Goal: Task Accomplishment & Management: Manage account settings

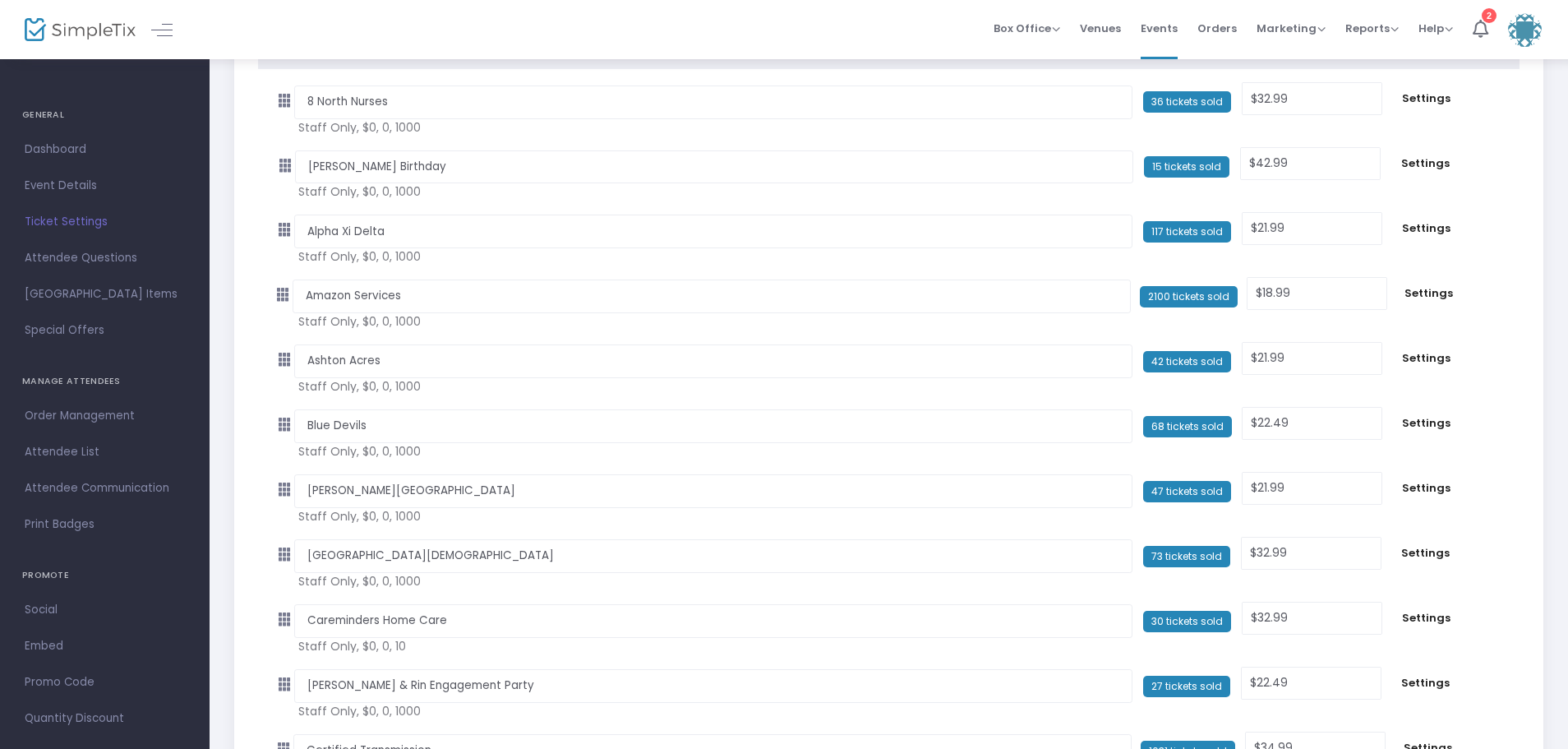
scroll to position [411, 0]
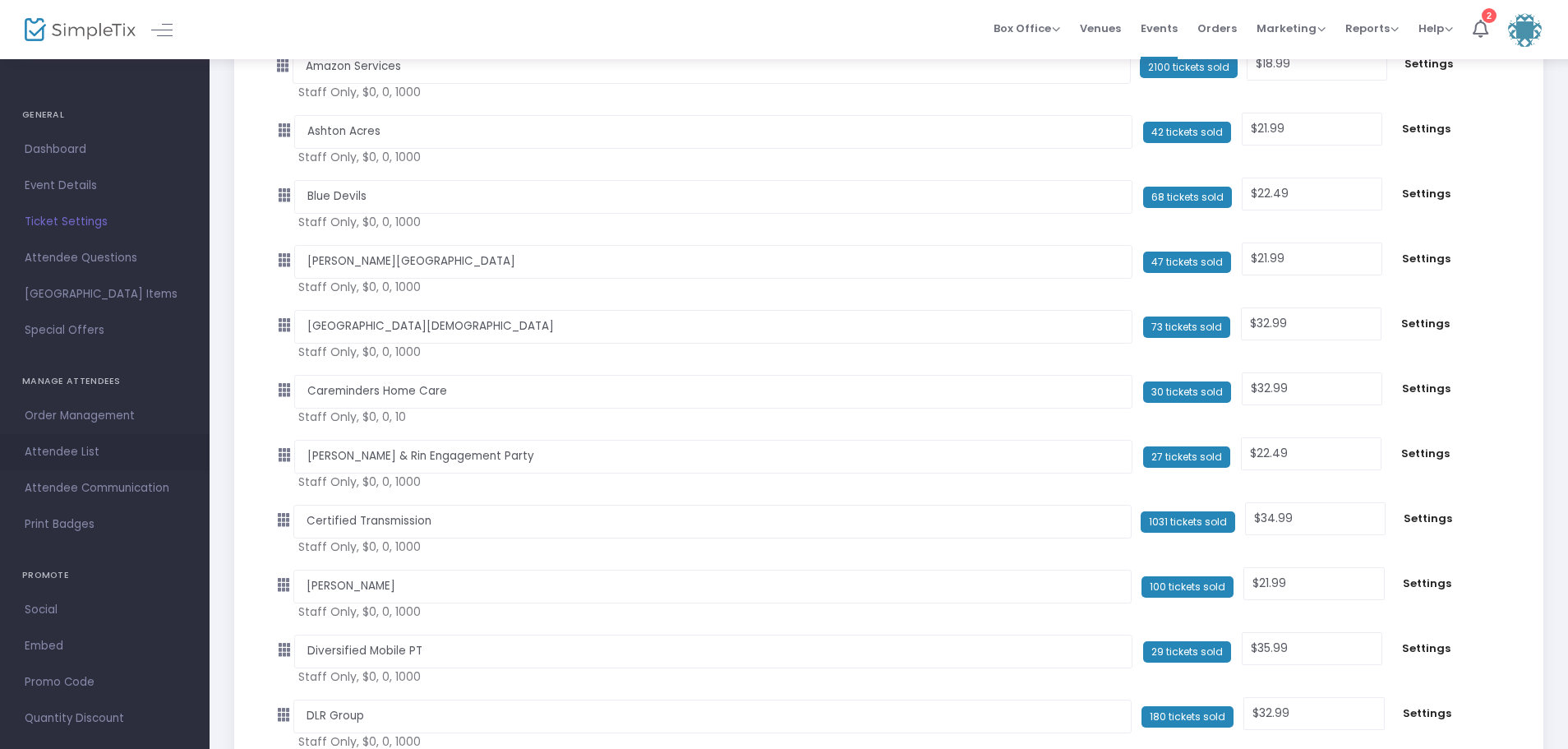
click at [56, 450] on span "Attendee List" at bounding box center [105, 452] width 160 height 21
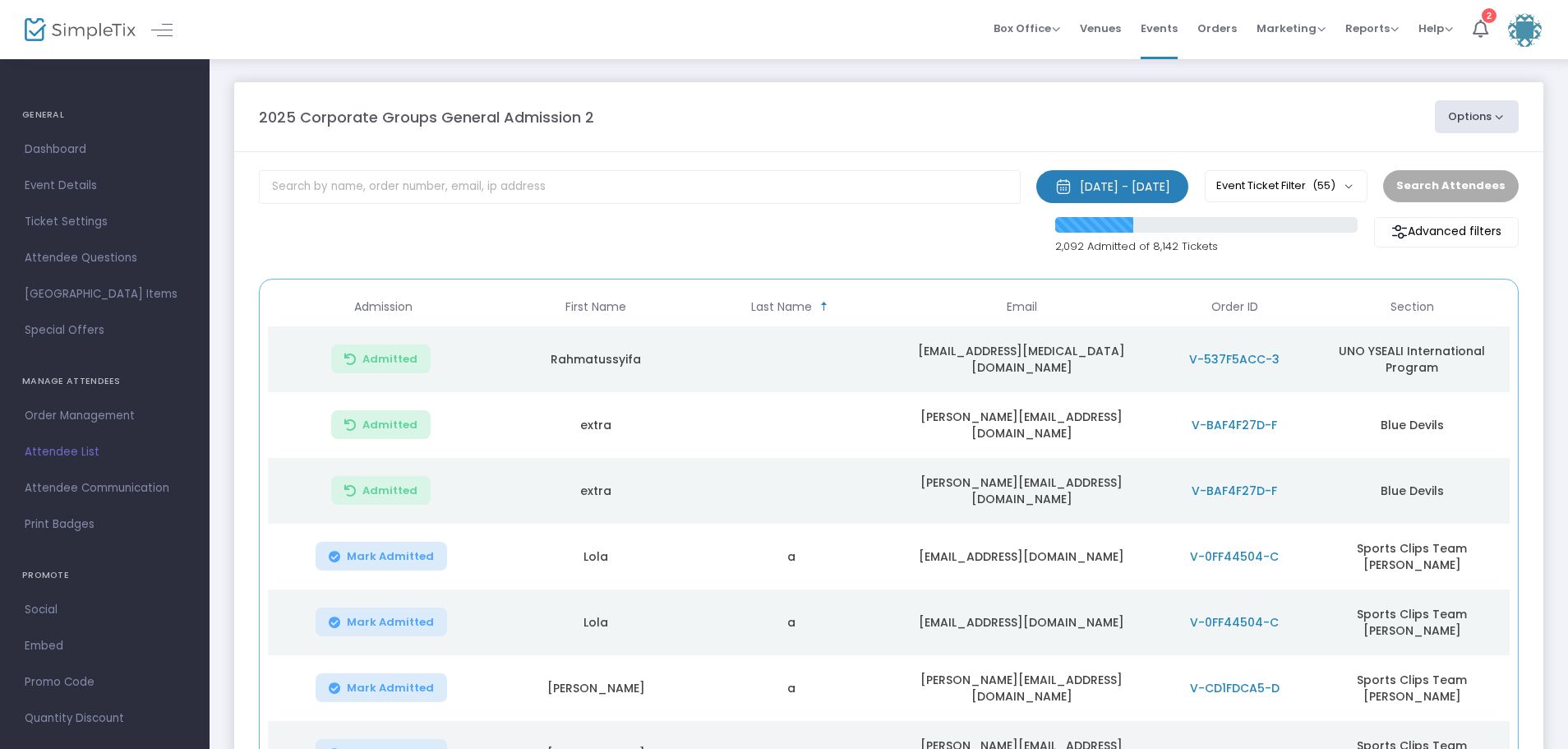
click at [1503, 119] on button "Options" at bounding box center [1476, 117] width 84 height 33
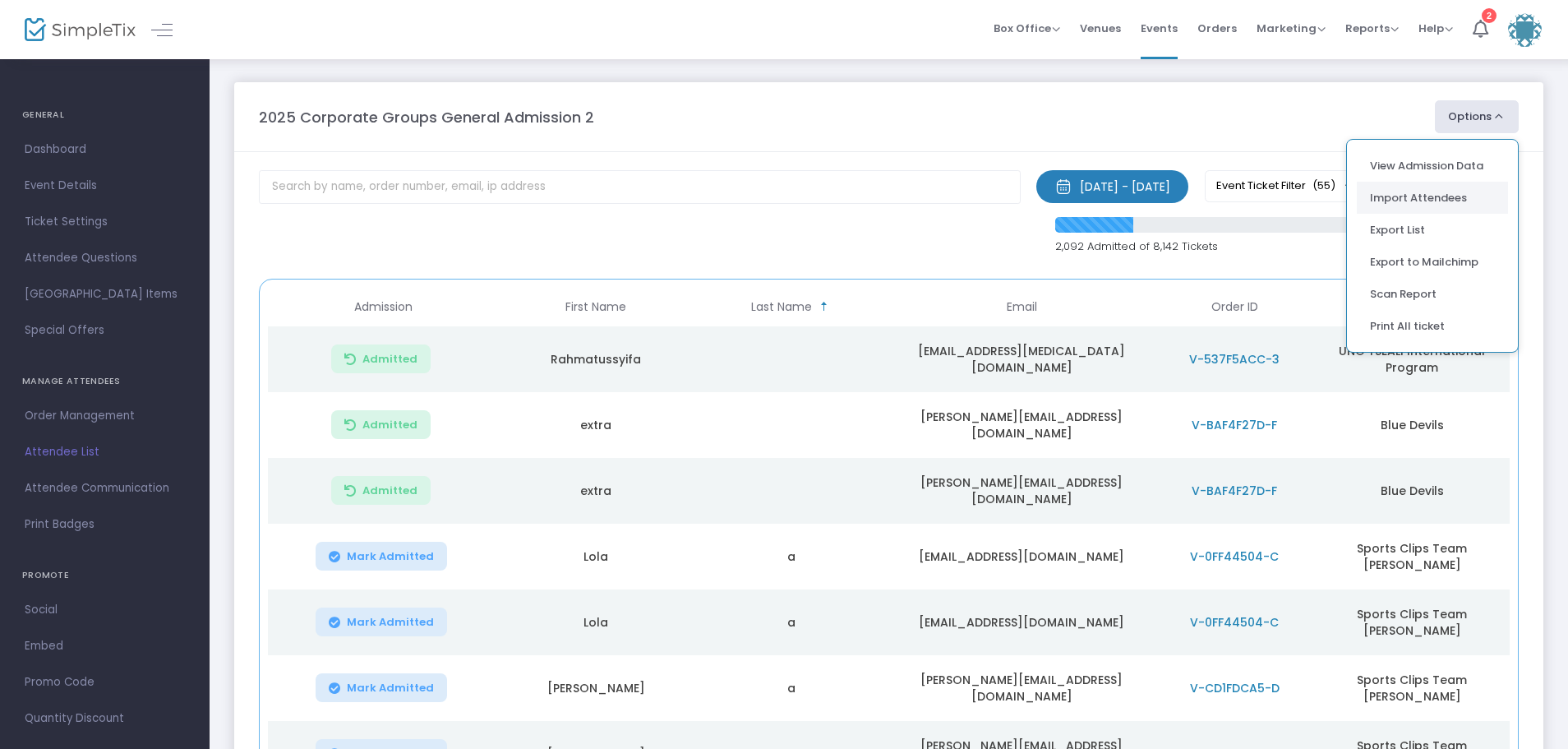
click at [1436, 204] on li "Import Attendees" at bounding box center [1432, 197] width 151 height 32
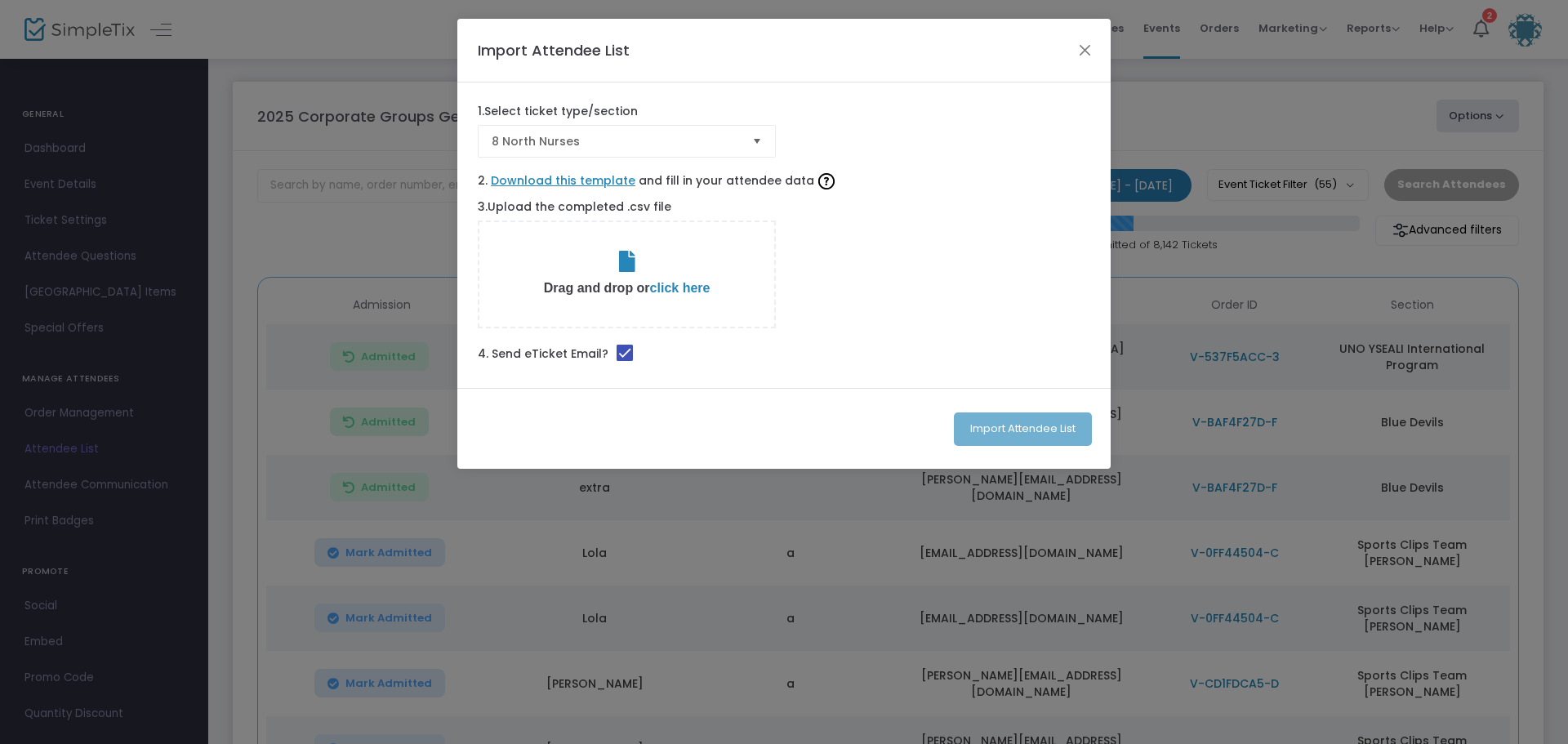
click at [752, 135] on span "Select" at bounding box center [758, 142] width 27 height 27
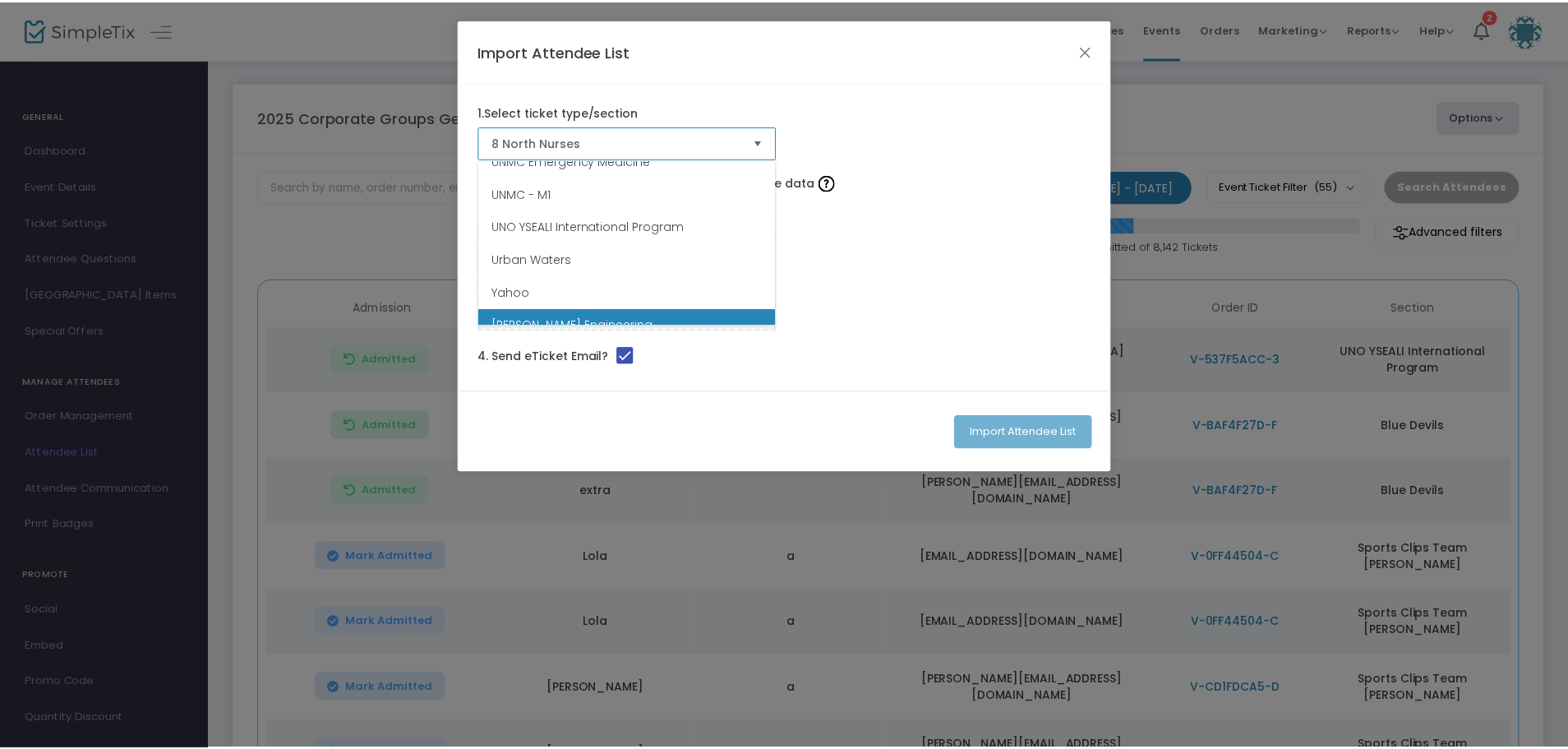
scroll to position [1644, 0]
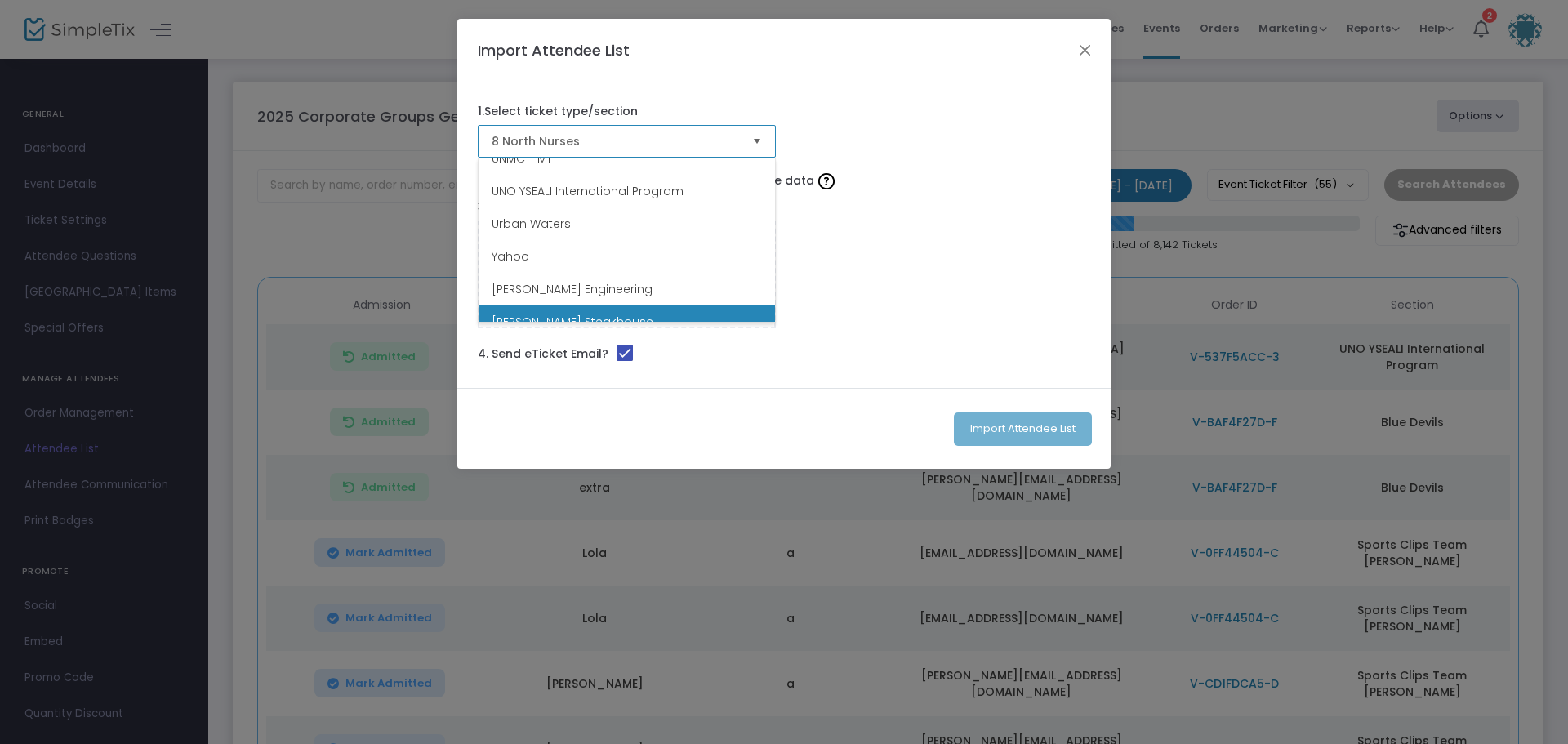
click at [640, 305] on li "[PERSON_NAME] Steakhouse" at bounding box center [626, 321] width 296 height 33
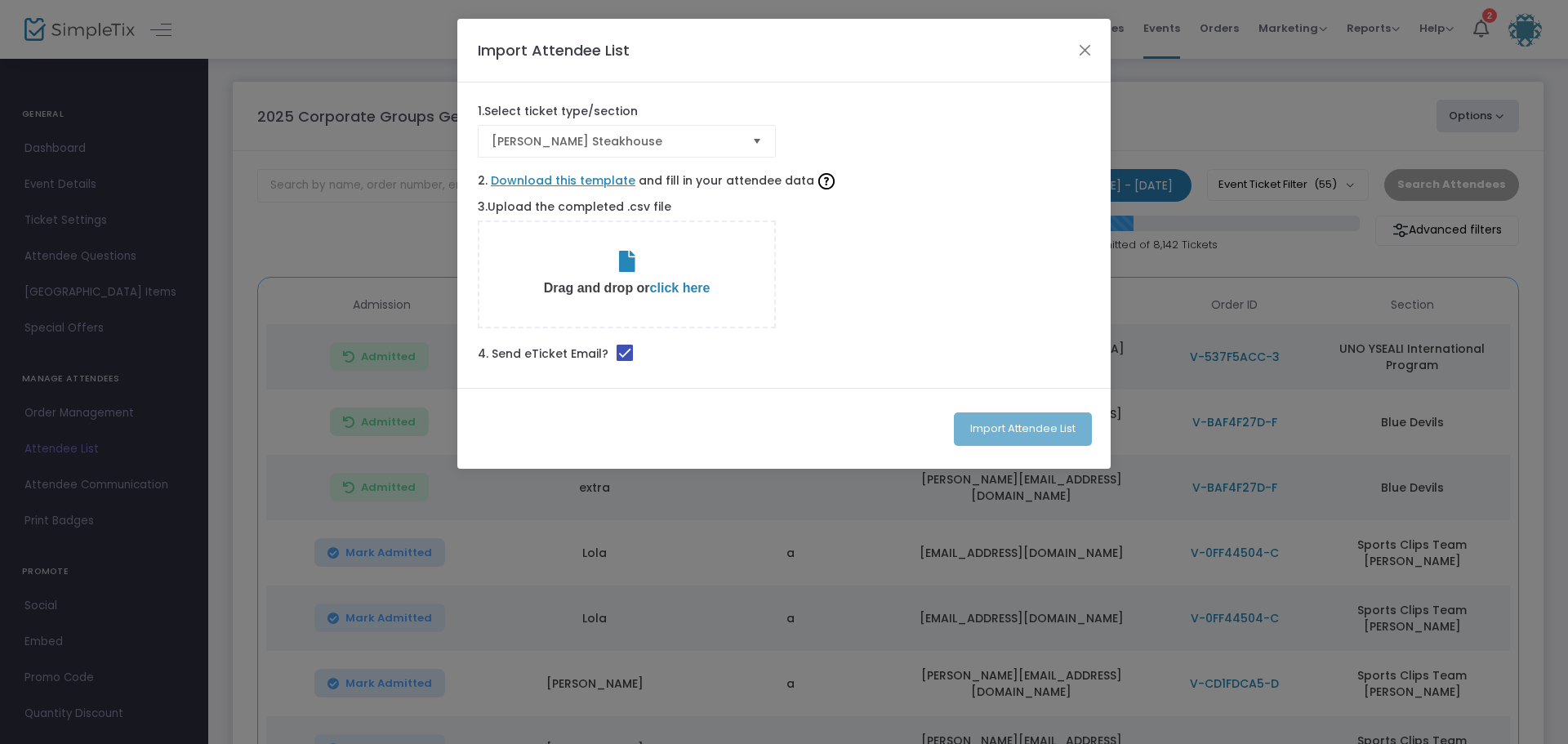
click at [679, 283] on span "click here" at bounding box center [680, 288] width 60 height 13
click at [1054, 421] on button "Import Attendee List" at bounding box center [1023, 429] width 138 height 34
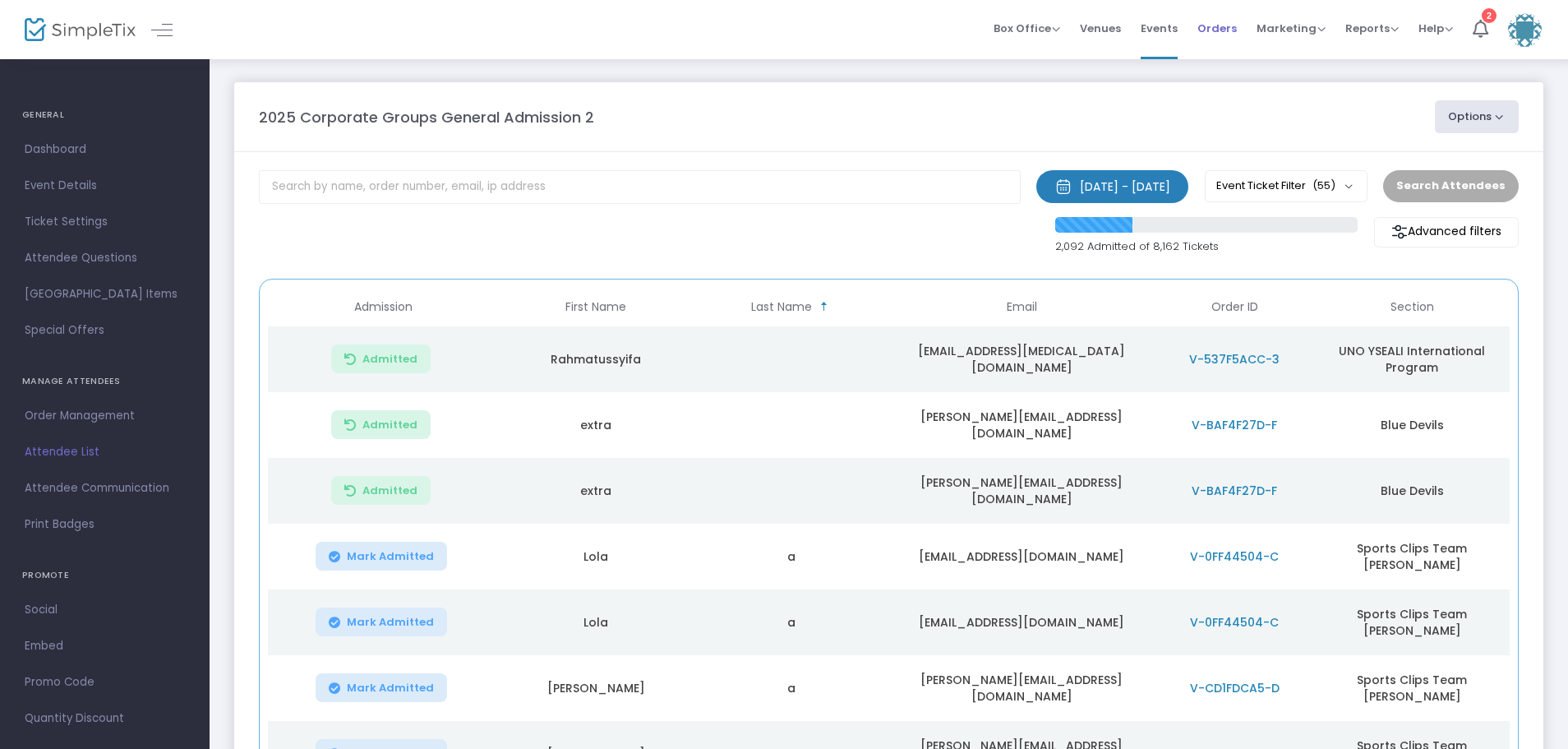
click at [1213, 26] on span "Orders" at bounding box center [1217, 28] width 40 height 42
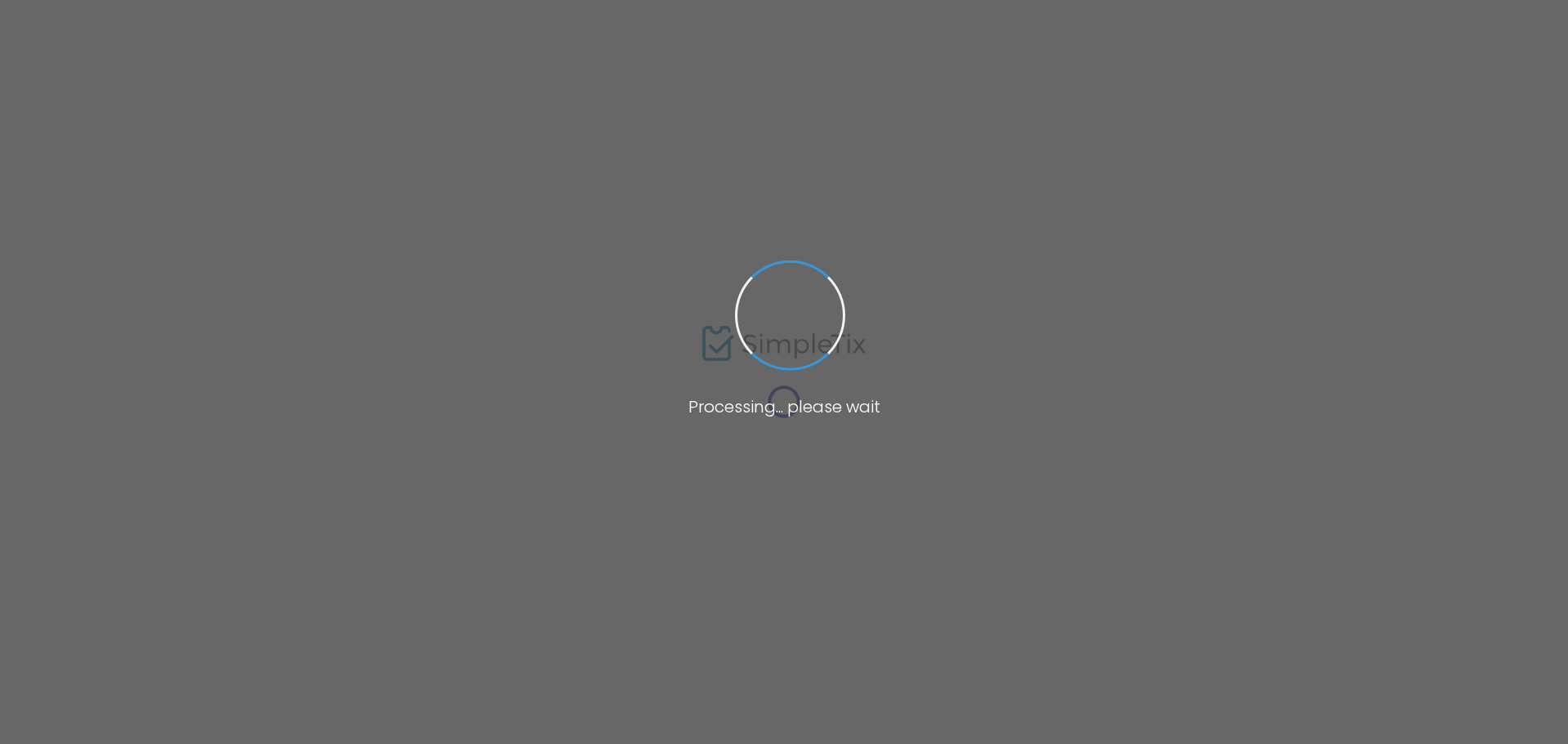
type input "2025 Corporate Groups General Admission 2"
type textarea "Celebrate the magic of fall at [PERSON_NAME]’s Pumpkin Patch & Apple Orchard. O…"
type input "7.5000 %"
type input "Buy Tickets"
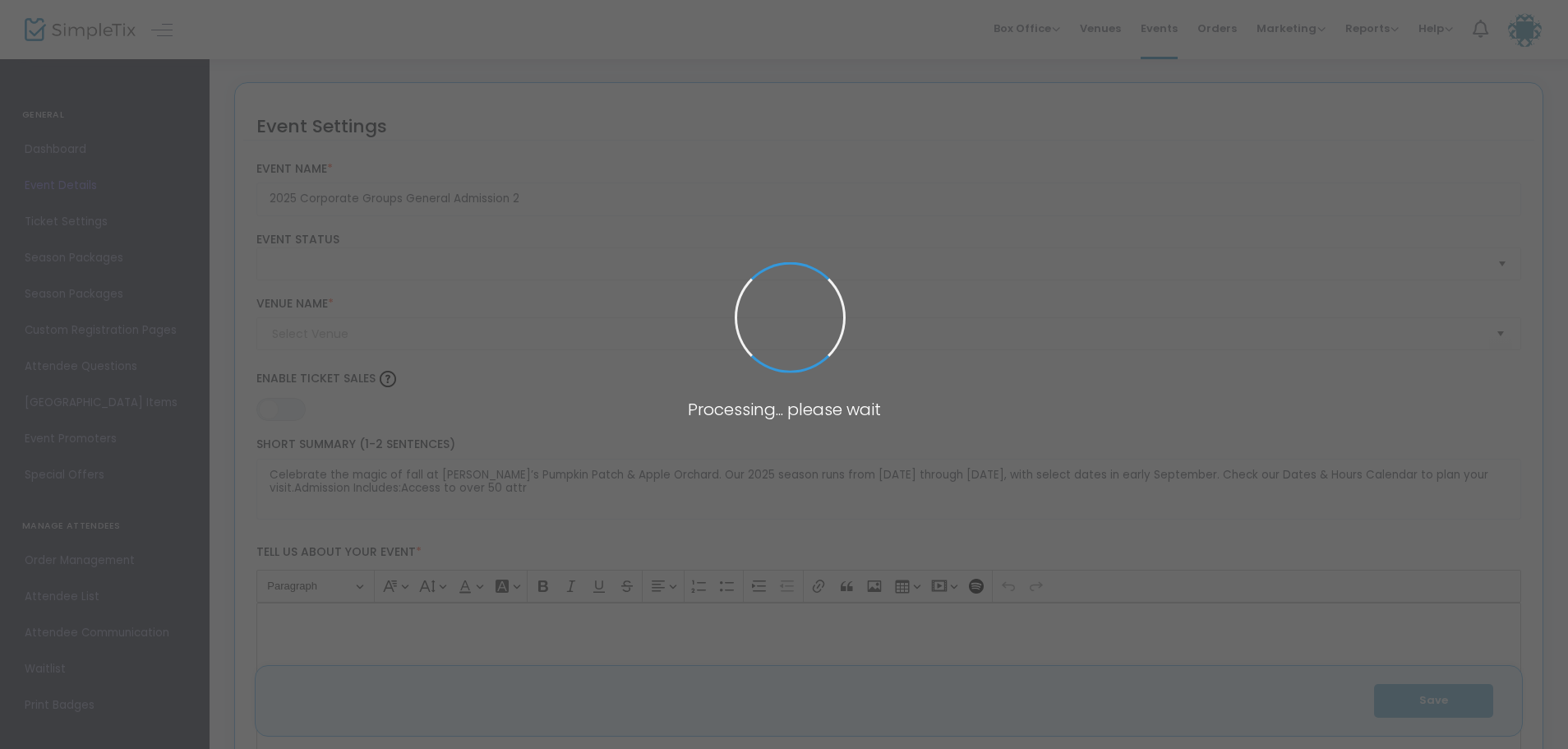
type input "Valas Pumpkin Patch & Apple Orchard (valas)"
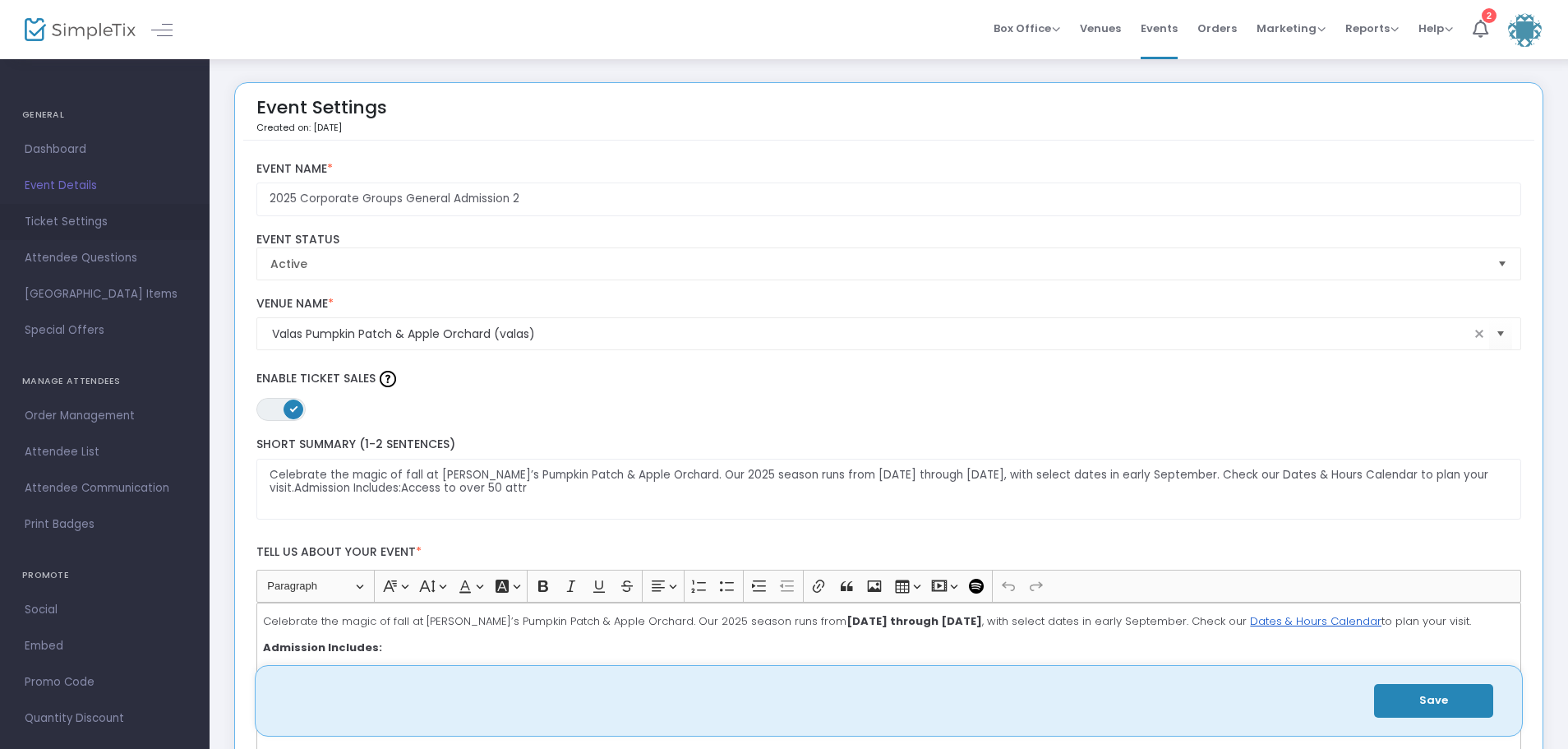
click at [58, 218] on span "Ticket Settings" at bounding box center [105, 222] width 160 height 21
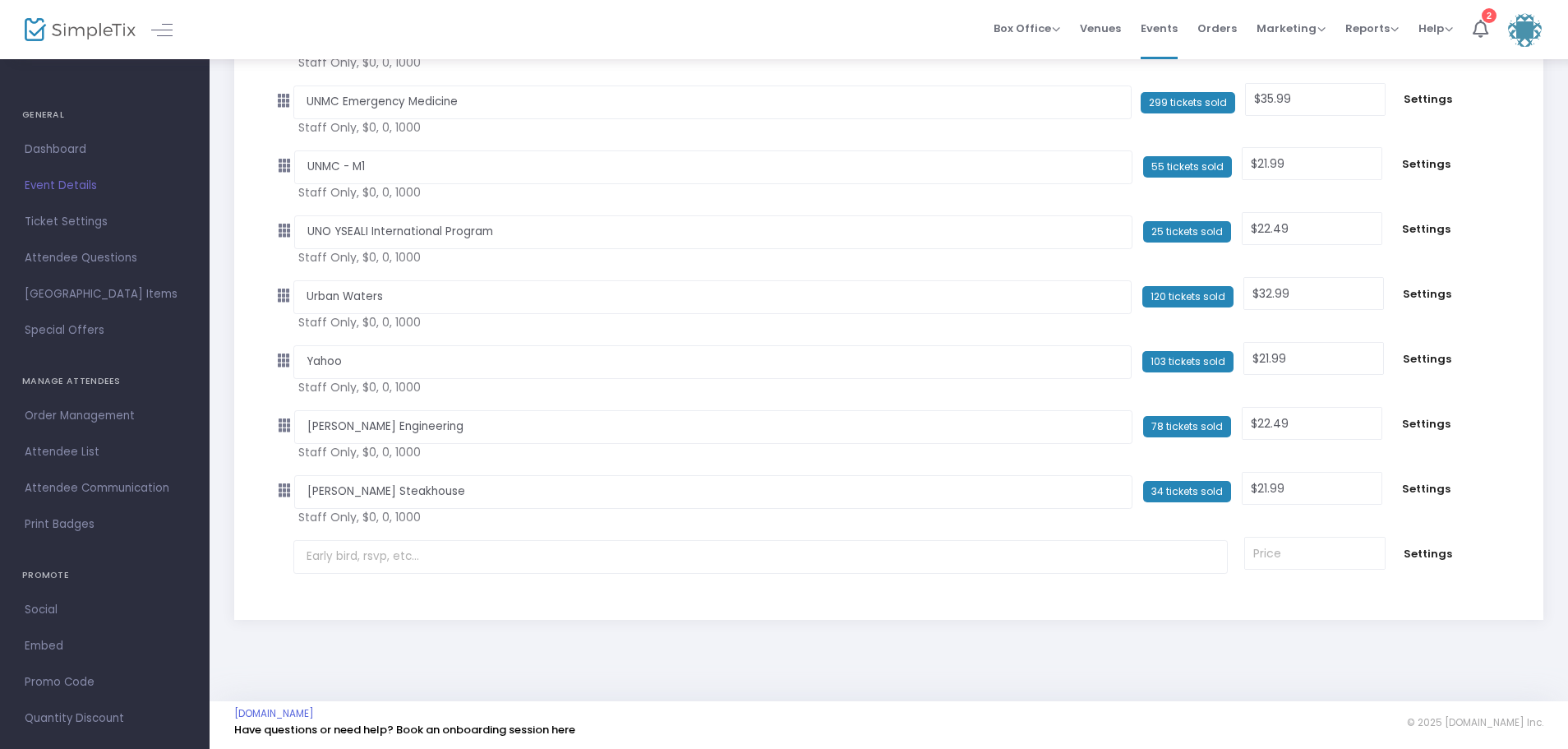
scroll to position [3298, 0]
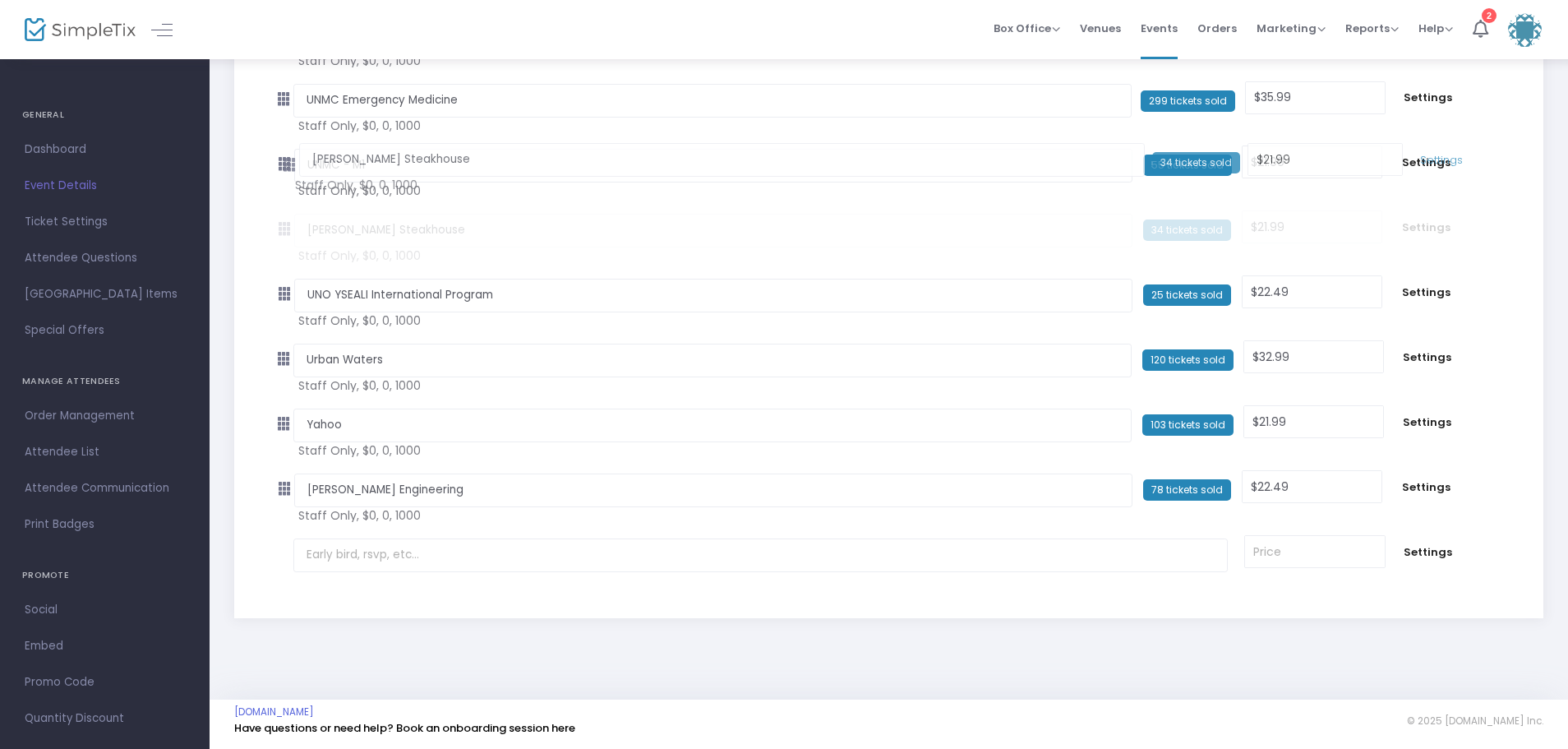
drag, startPoint x: 287, startPoint y: 490, endPoint x: 285, endPoint y: 167, distance: 323.0
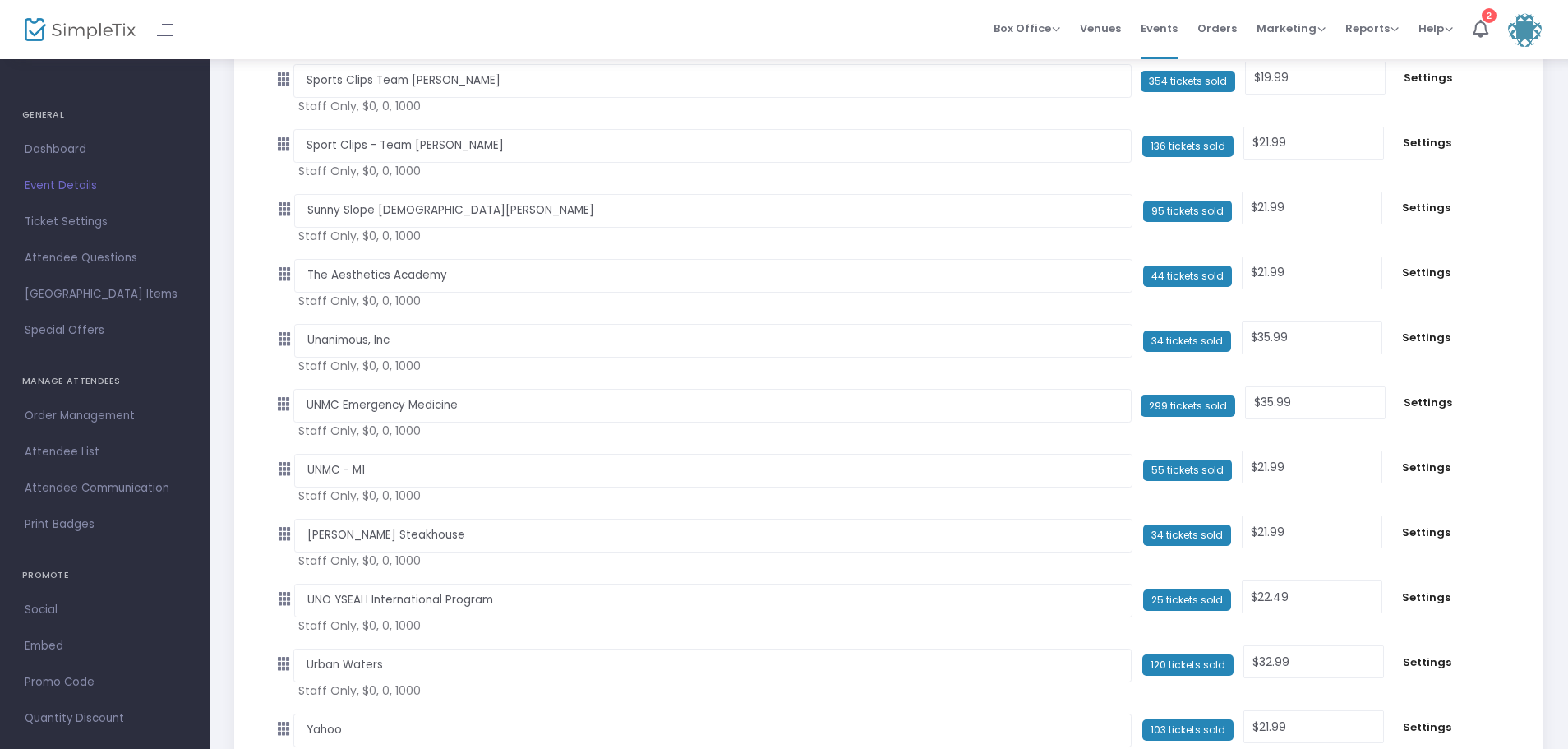
scroll to position [2970, 0]
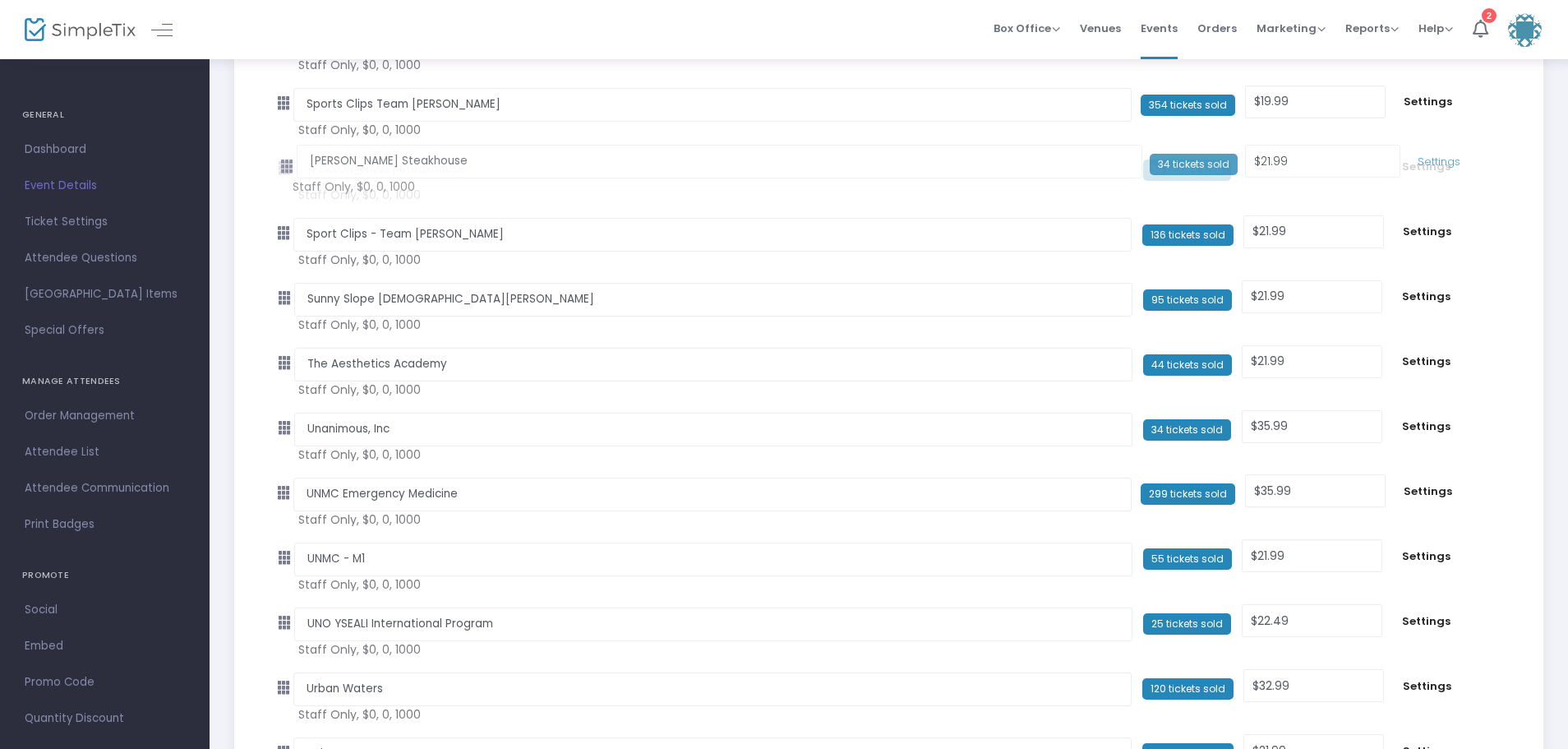
drag, startPoint x: 289, startPoint y: 560, endPoint x: 285, endPoint y: 165, distance: 395.0
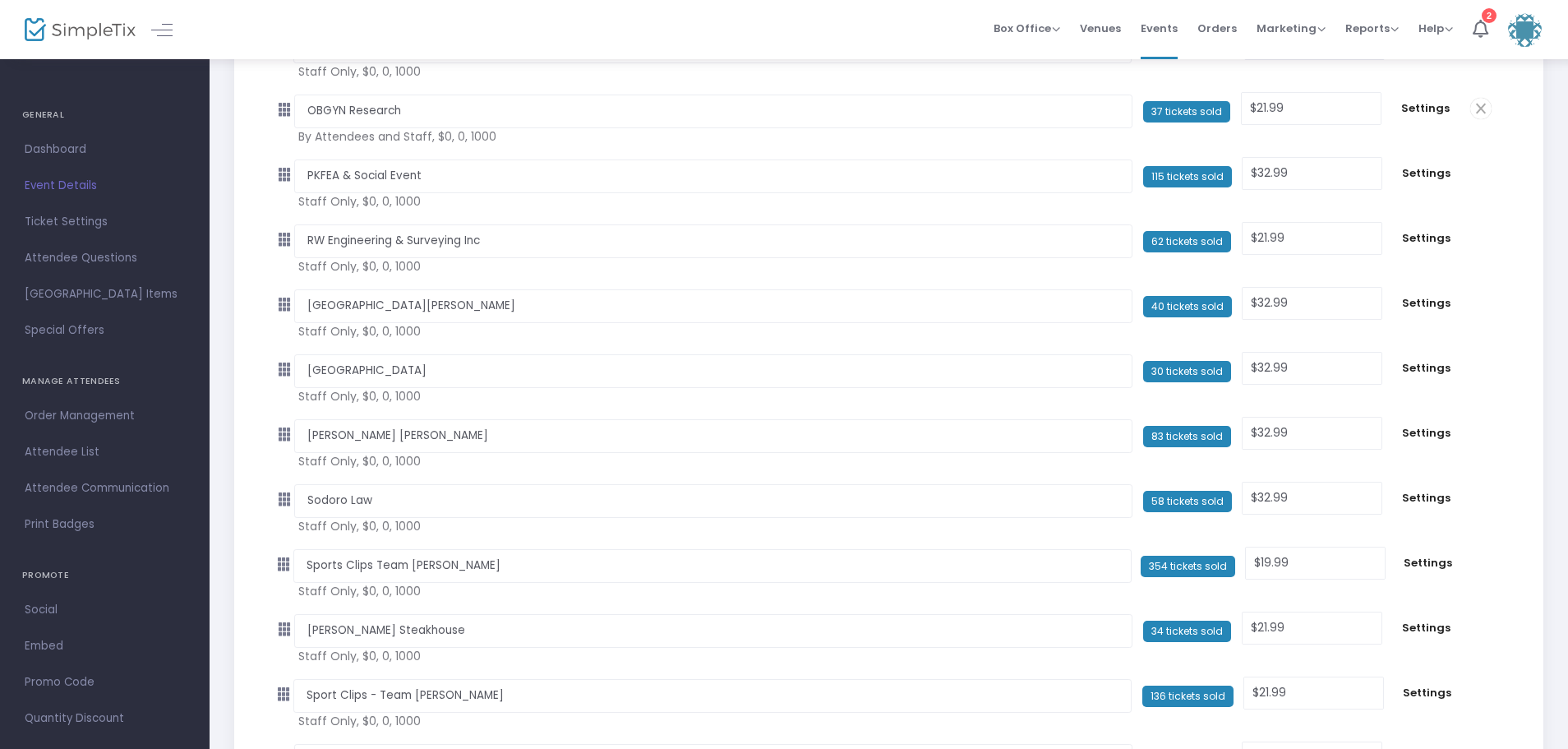
scroll to position [2477, 0]
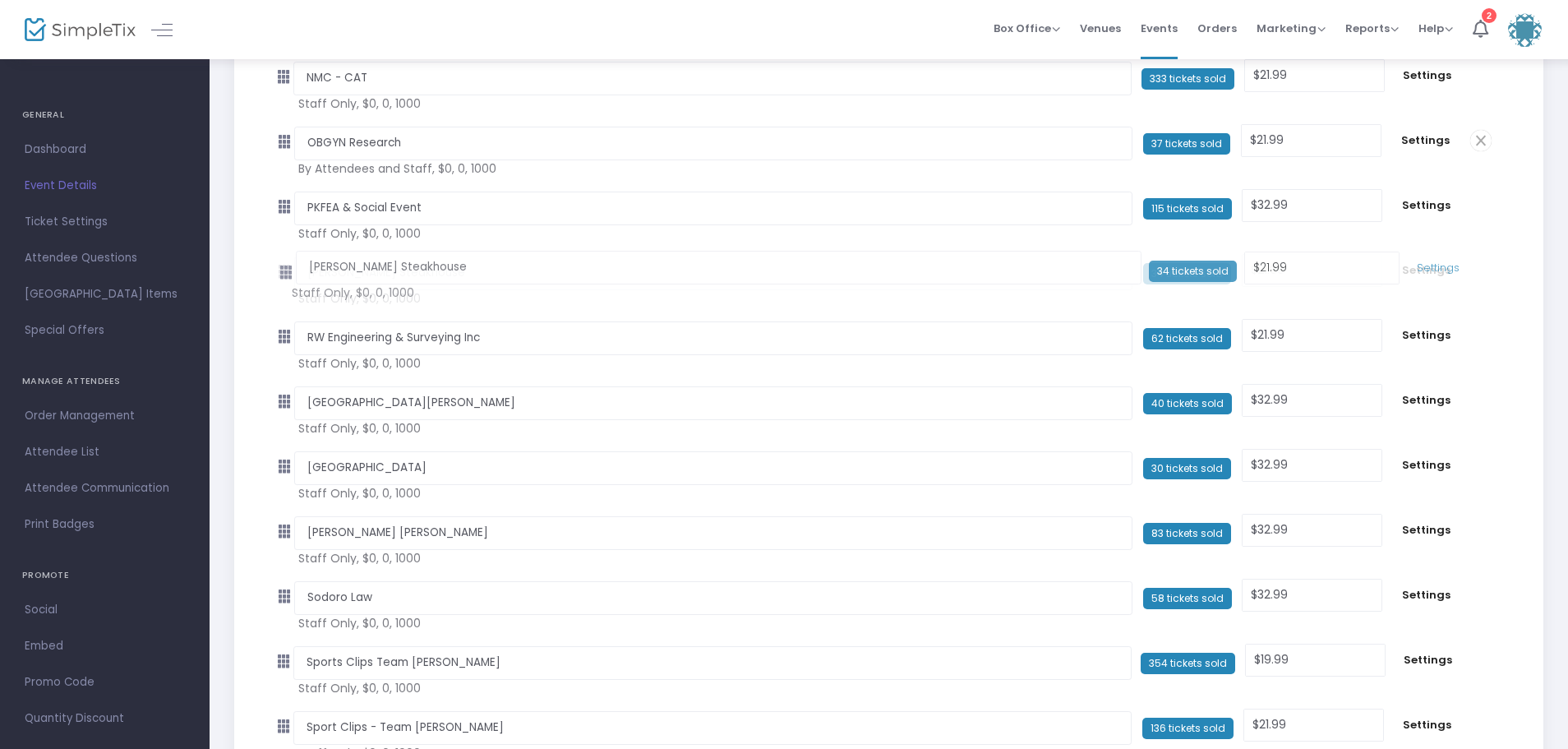
drag, startPoint x: 289, startPoint y: 662, endPoint x: 283, endPoint y: 272, distance: 390.0
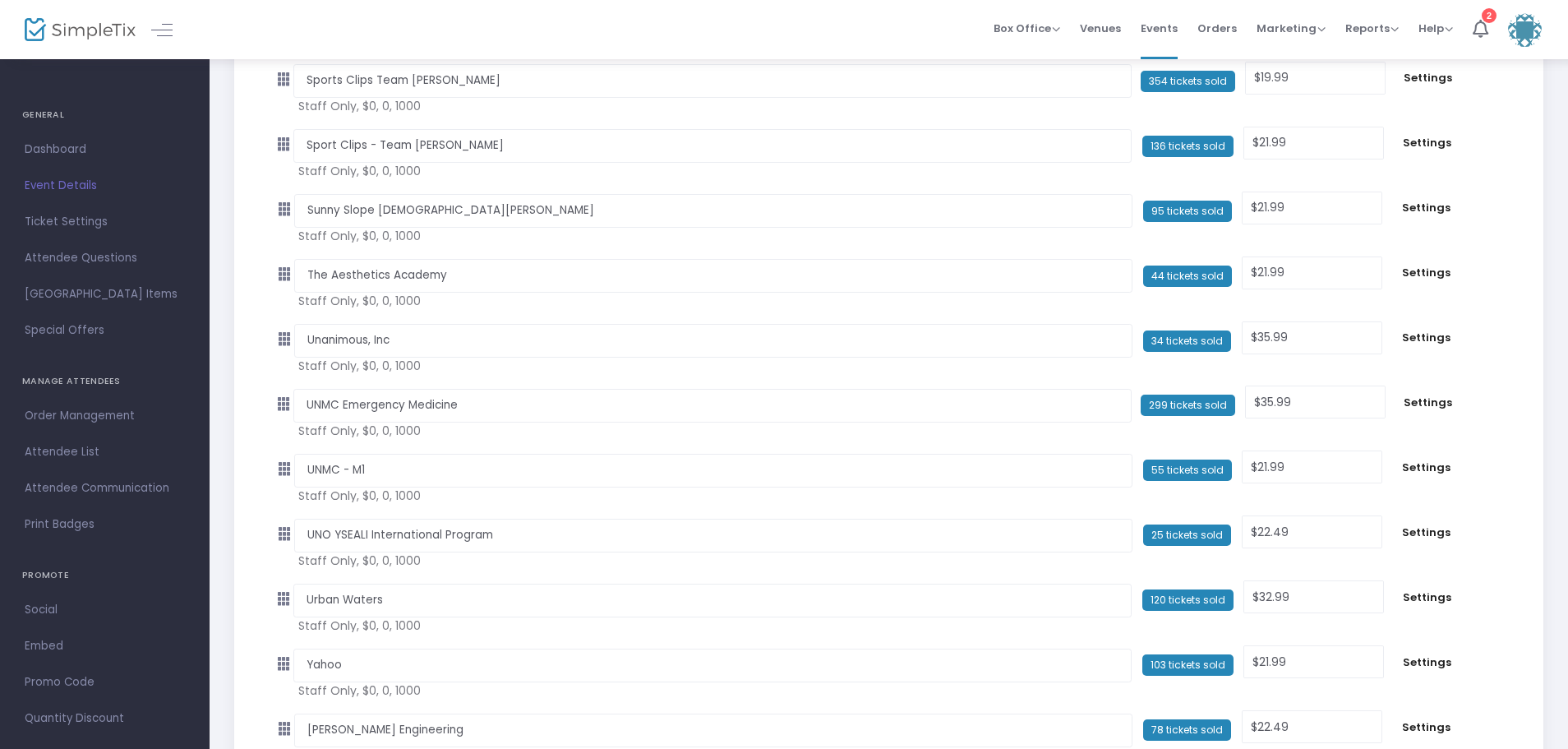
scroll to position [3298, 0]
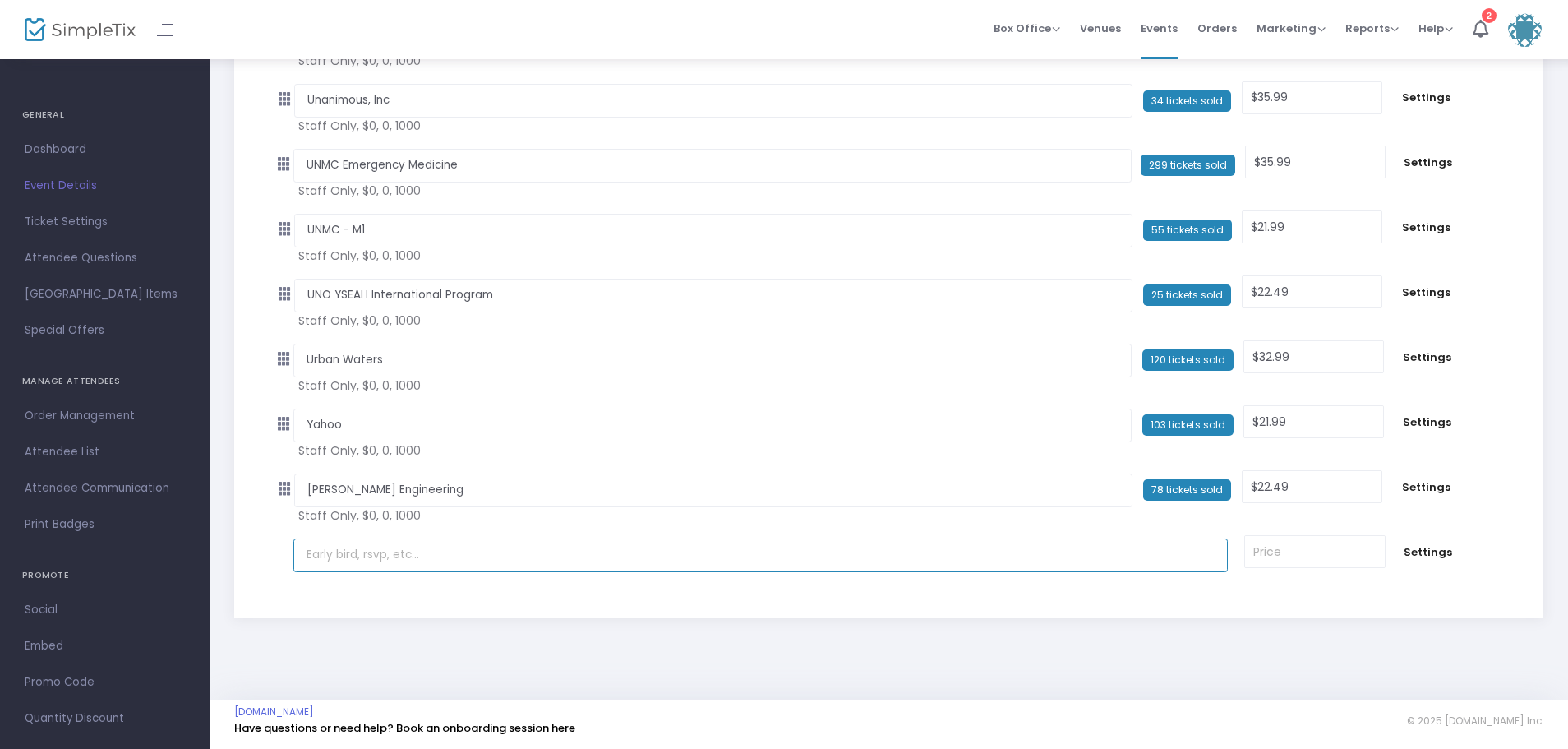
click at [318, 557] on input "text" at bounding box center [760, 555] width 935 height 34
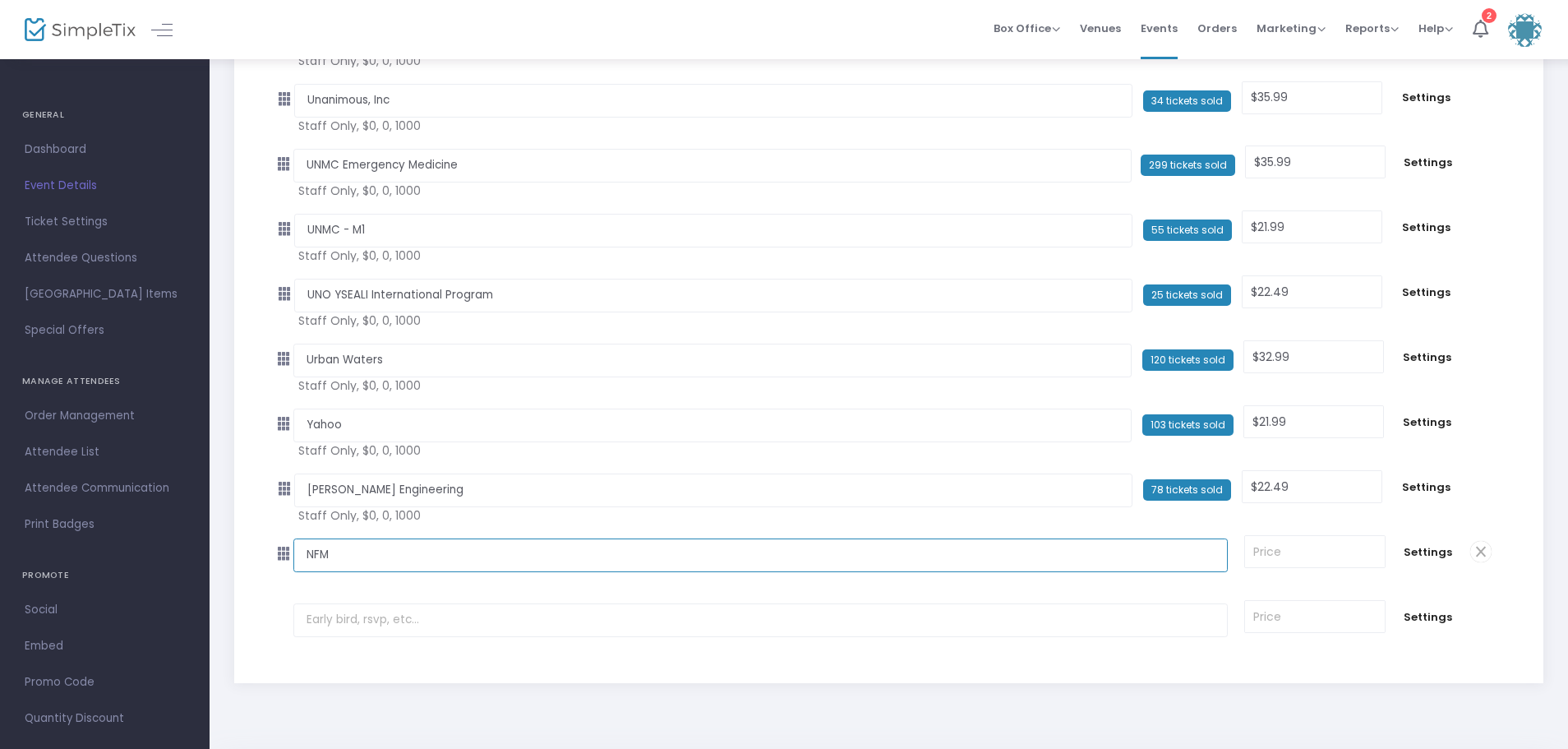
type input "NFM"
click at [1267, 543] on input at bounding box center [1314, 551] width 139 height 31
type input "22.49"
click at [1441, 545] on span "Settings" at bounding box center [1428, 552] width 52 height 16
